Goal: Find specific page/section: Find specific page/section

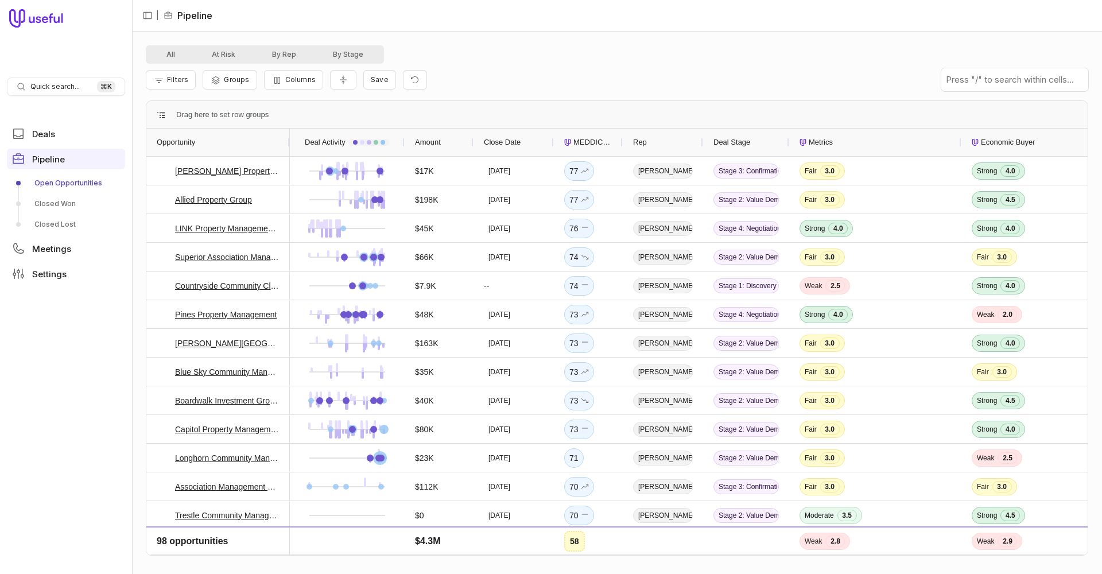
click at [587, 145] on span "MEDDICC Score" at bounding box center [592, 142] width 39 height 14
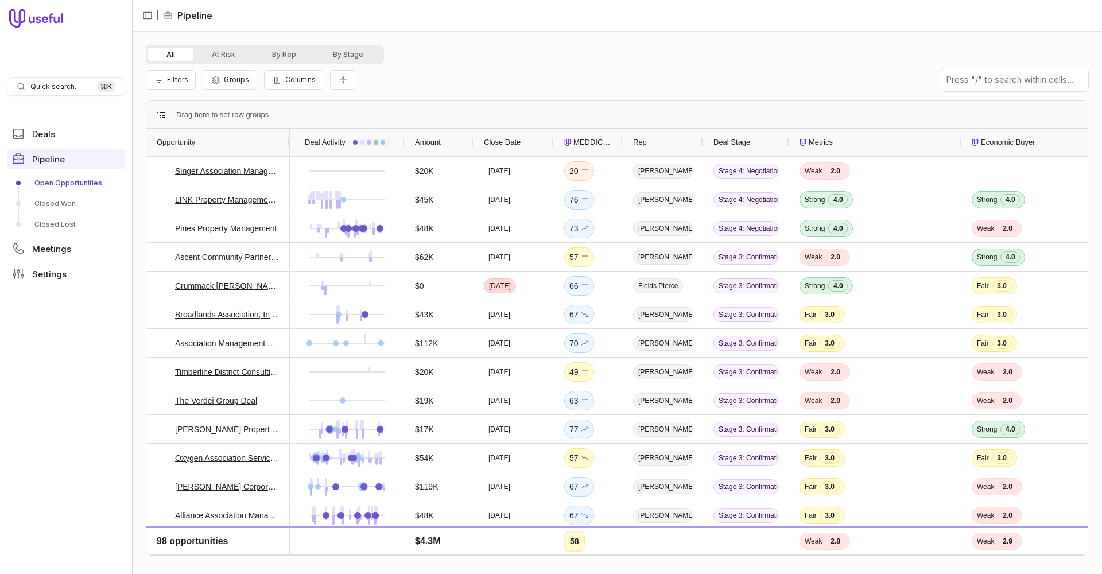
click at [587, 142] on span "MEDDICC Score" at bounding box center [592, 142] width 39 height 14
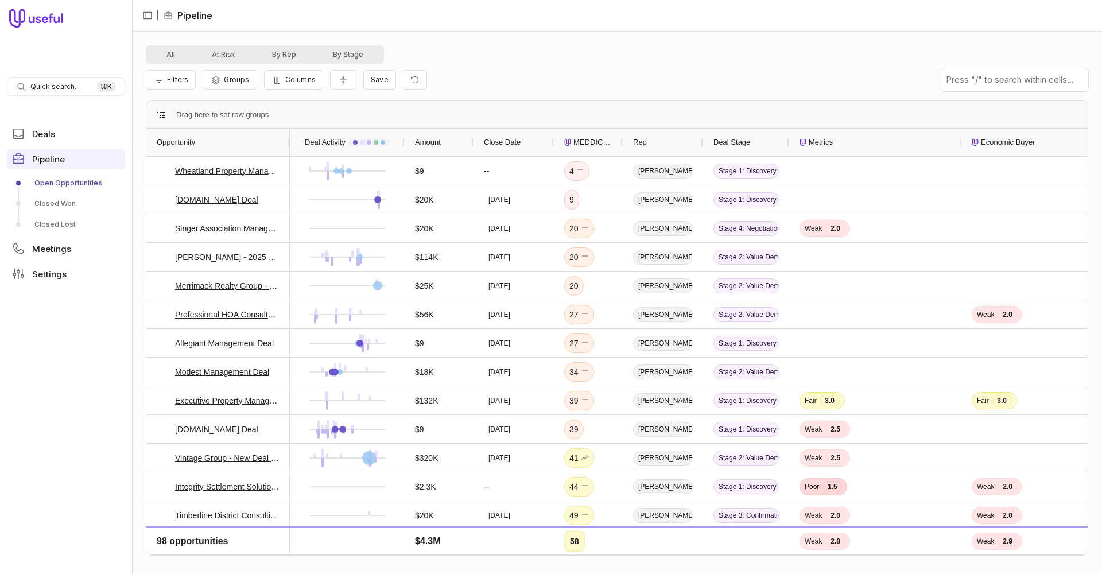
click at [587, 142] on span "MEDDICC Score" at bounding box center [592, 142] width 39 height 14
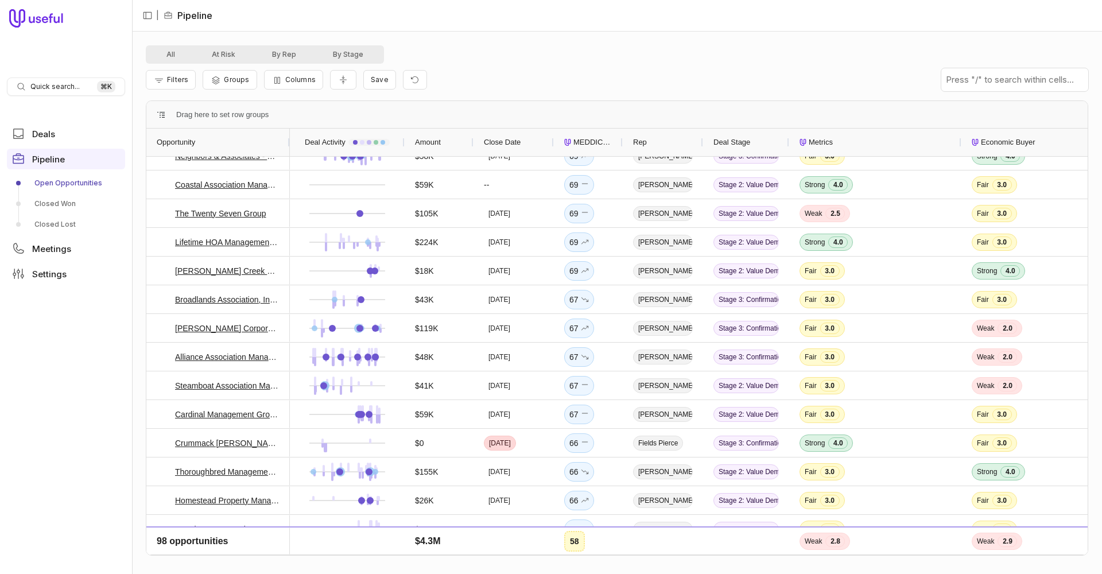
scroll to position [493, 0]
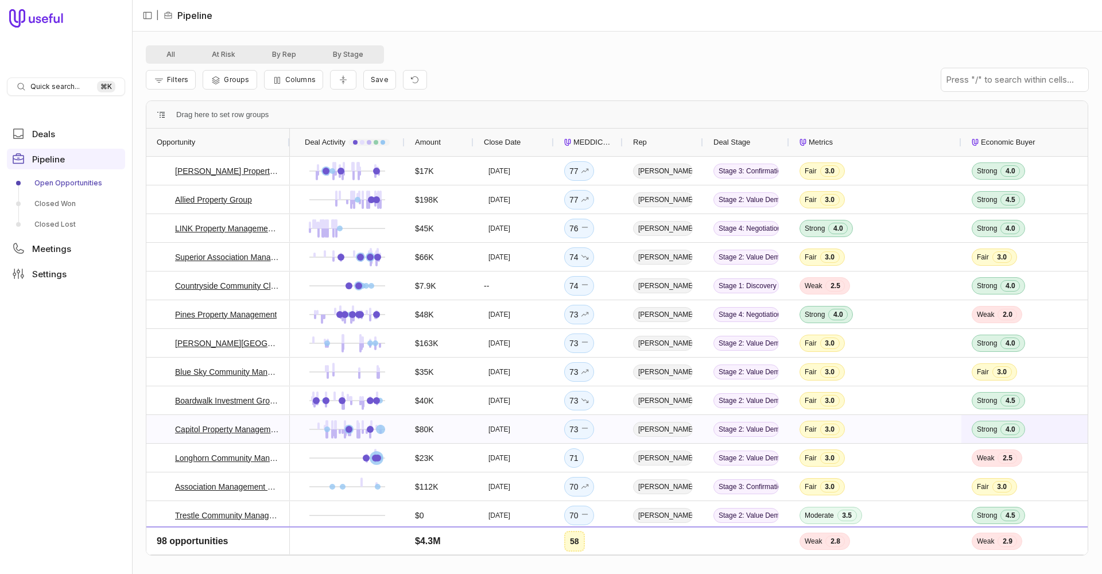
click at [999, 430] on div "Strong 4.0" at bounding box center [997, 429] width 53 height 17
